Goal: Transaction & Acquisition: Book appointment/travel/reservation

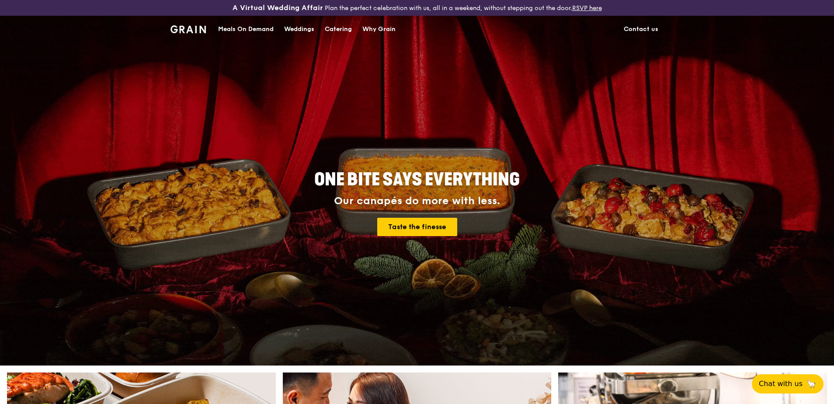
click at [346, 30] on div "Catering" at bounding box center [338, 29] width 27 height 26
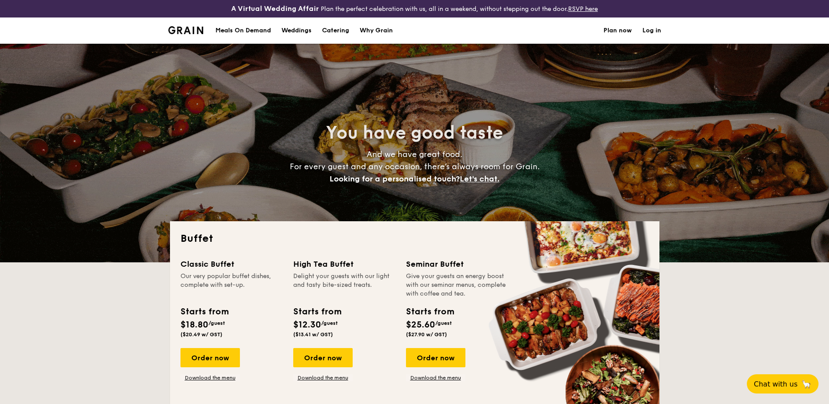
select select
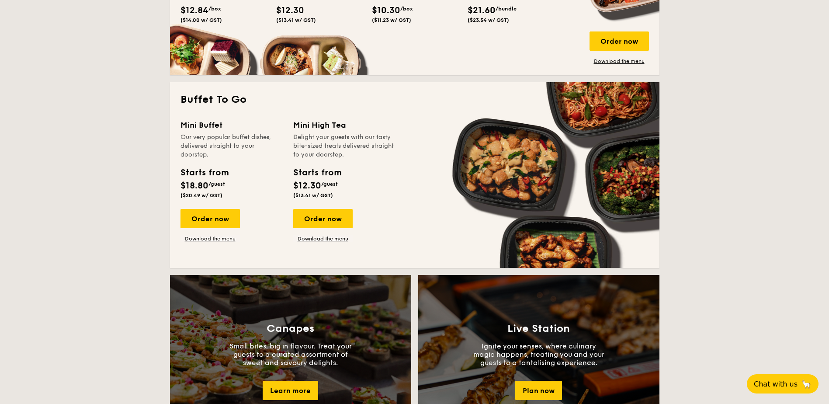
scroll to position [350, 0]
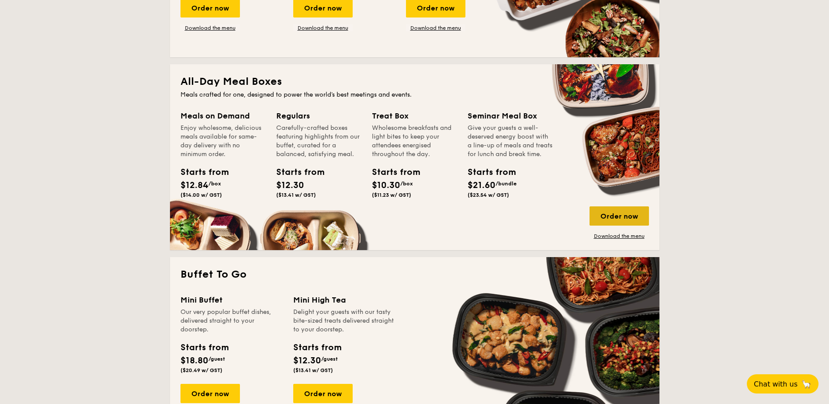
click at [620, 216] on div "Order now" at bounding box center [618, 215] width 59 height 19
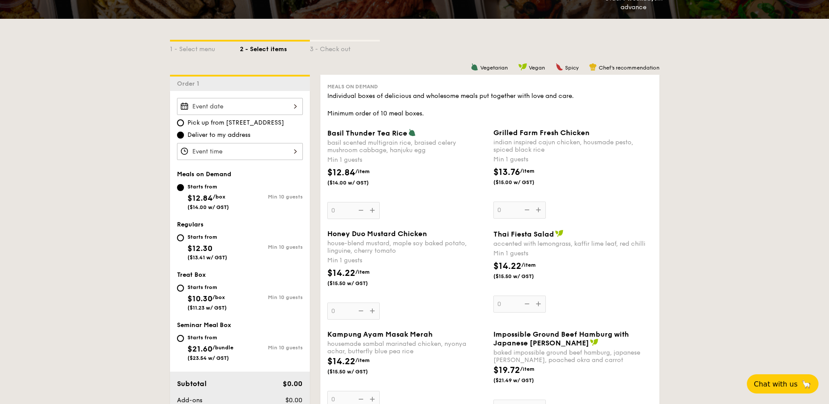
scroll to position [218, 0]
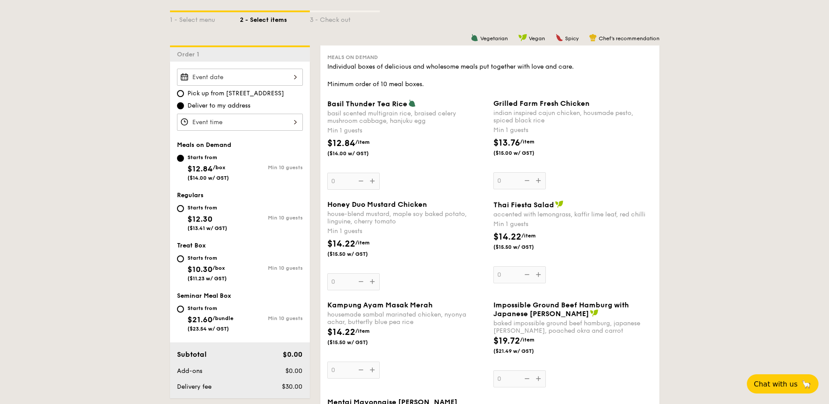
click at [254, 78] on div at bounding box center [240, 77] width 126 height 17
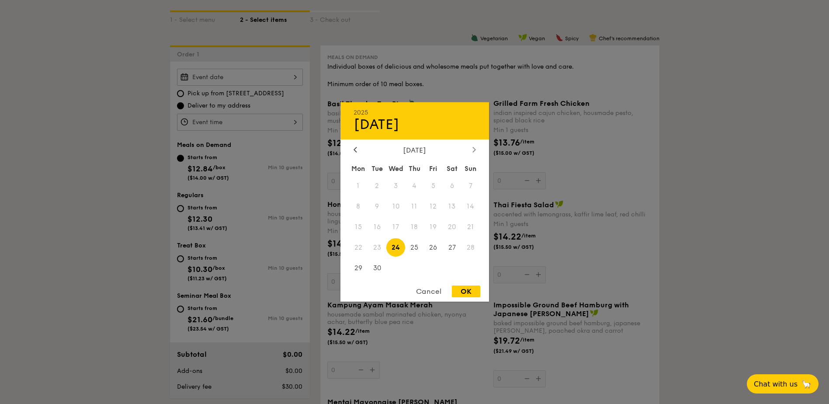
click at [474, 149] on icon at bounding box center [473, 149] width 3 height 6
click at [414, 269] on span "30" at bounding box center [414, 267] width 19 height 19
click at [473, 294] on div "OK" at bounding box center [466, 291] width 28 height 12
type input "[DATE]"
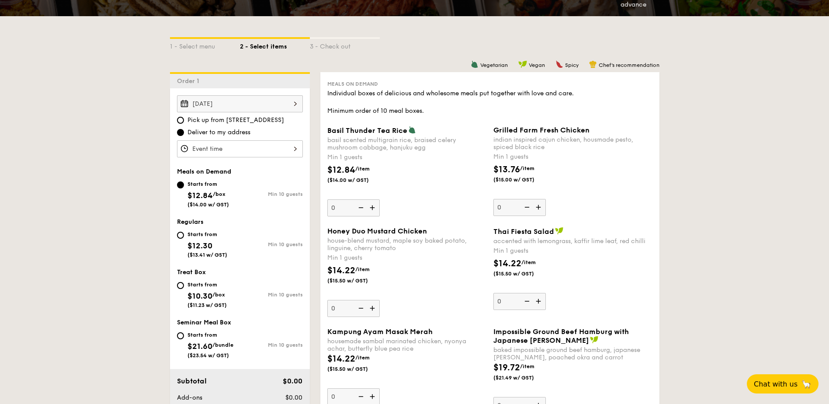
scroll to position [262, 0]
